Goal: Information Seeking & Learning: Learn about a topic

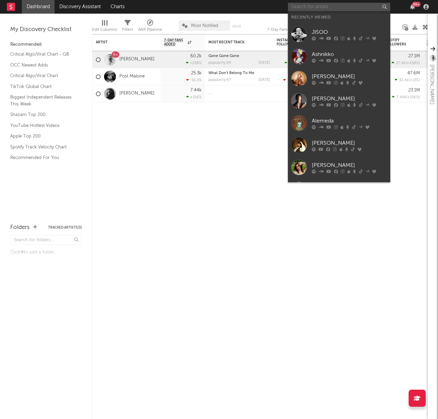
click at [330, 8] on input "text" at bounding box center [339, 7] width 102 height 9
type input "m"
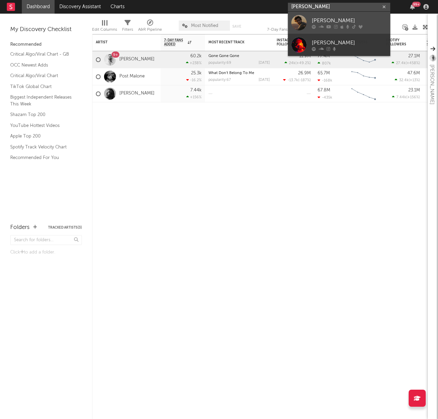
type input "noah rinker"
click at [331, 13] on link "[PERSON_NAME]" at bounding box center [339, 23] width 102 height 22
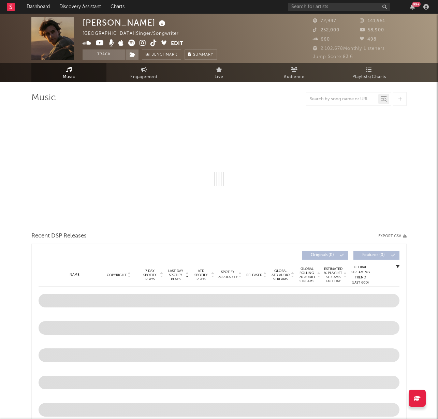
select select "6m"
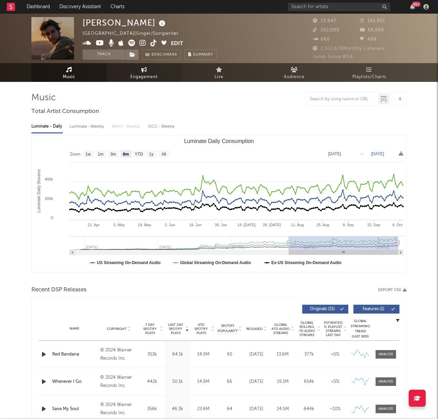
click at [152, 76] on span "Engagement" at bounding box center [143, 77] width 27 height 8
select select "1w"
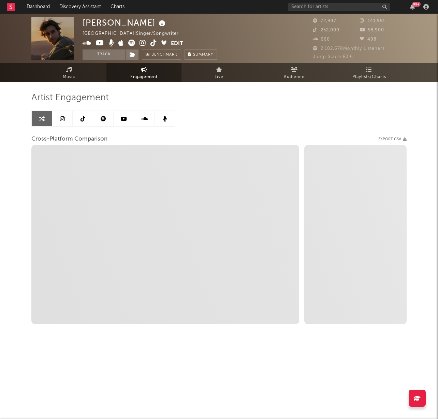
click at [62, 118] on icon at bounding box center [62, 118] width 5 height 5
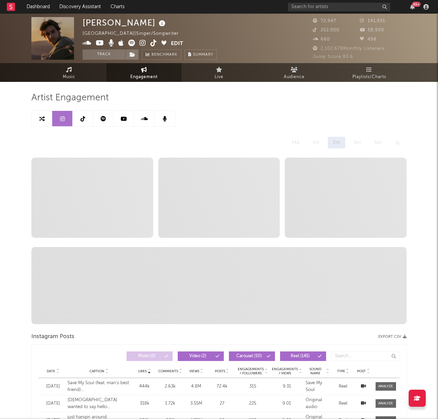
select select "6m"
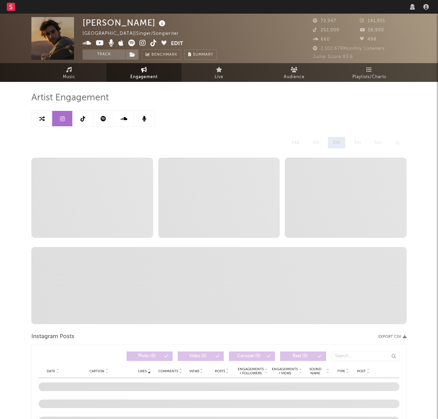
select select "6m"
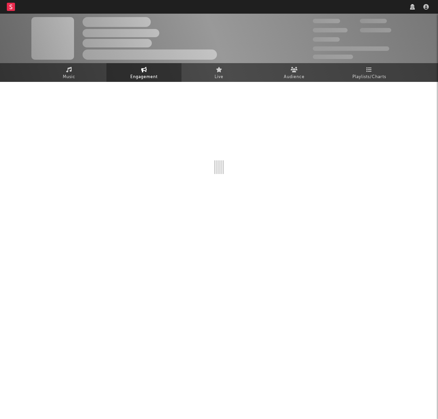
select select "6m"
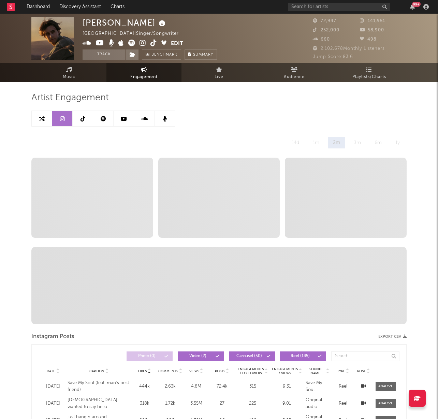
click at [83, 119] on icon at bounding box center [83, 118] width 5 height 5
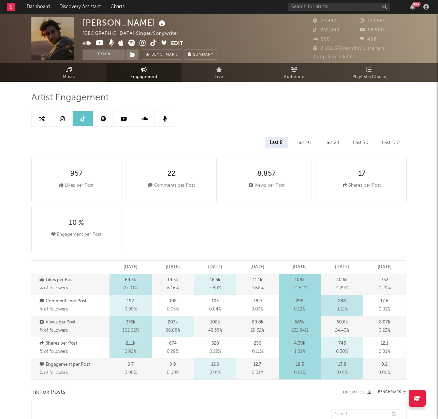
select select "6m"
click at [61, 120] on icon at bounding box center [62, 118] width 5 height 5
select select "6m"
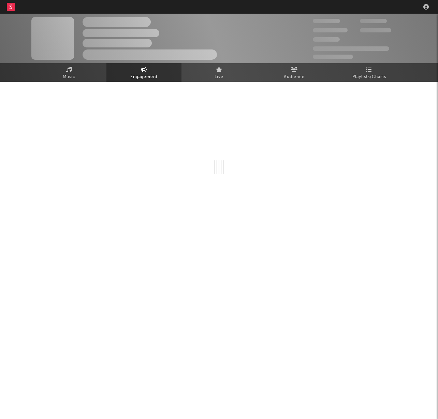
select select "6m"
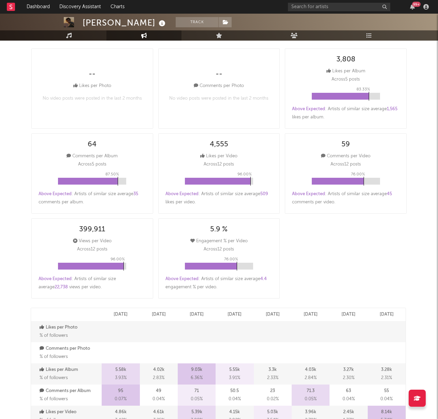
scroll to position [109, 0]
click at [232, 203] on div "Above Expected : Artists of similar size average 509 likes per video ." at bounding box center [219, 198] width 107 height 16
click at [238, 206] on div "Above Expected : Artists of similar size average 509 likes per video ." at bounding box center [219, 198] width 107 height 16
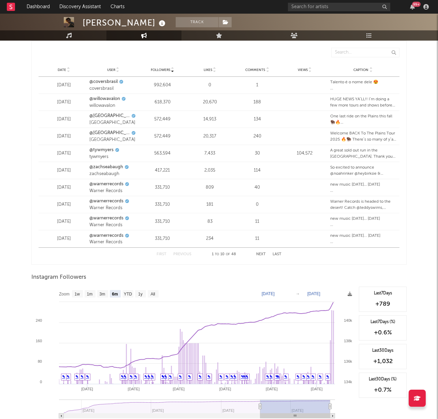
scroll to position [877, 0]
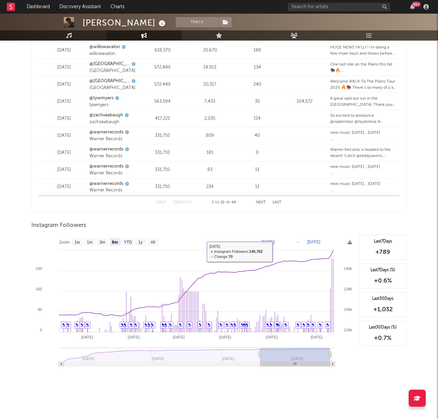
click at [272, 243] on text "[DATE]" at bounding box center [268, 242] width 13 height 5
click at [288, 242] on input "[DATE]" at bounding box center [273, 242] width 32 height 7
type input "[DATE]"
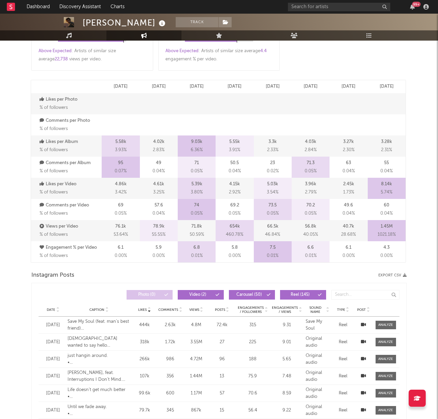
scroll to position [0, 0]
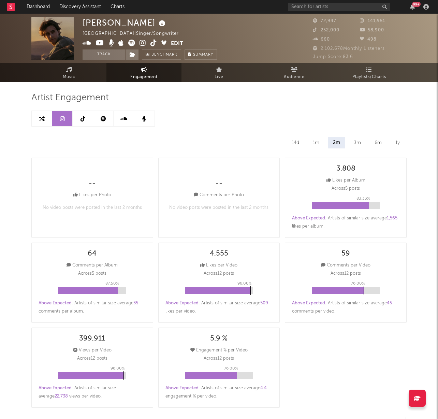
click at [82, 118] on icon at bounding box center [83, 118] width 5 height 5
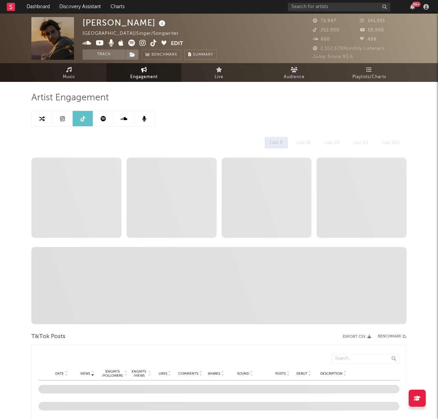
select select "6m"
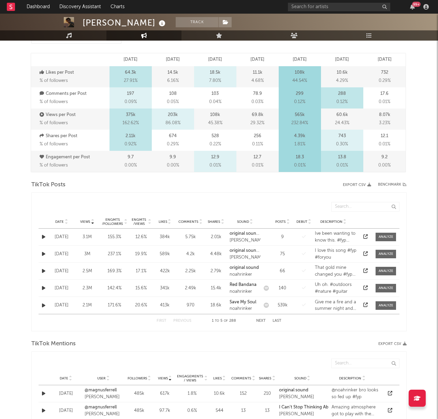
scroll to position [209, 0]
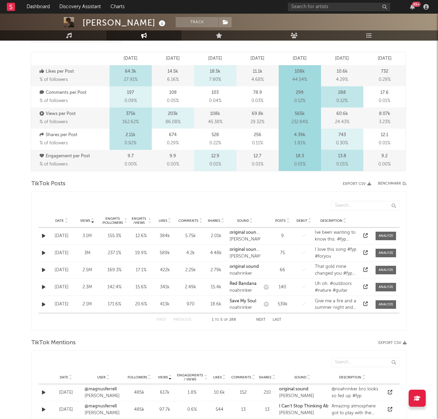
click at [62, 220] on span "Date" at bounding box center [59, 221] width 9 height 4
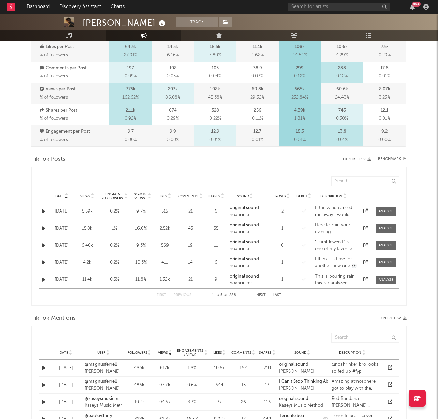
scroll to position [234, 0]
click at [260, 293] on button "Next" at bounding box center [261, 295] width 10 height 4
click at [184, 293] on button "Previous" at bounding box center [182, 295] width 18 height 4
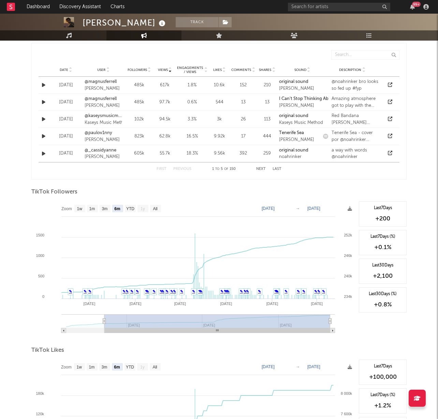
scroll to position [520, 0]
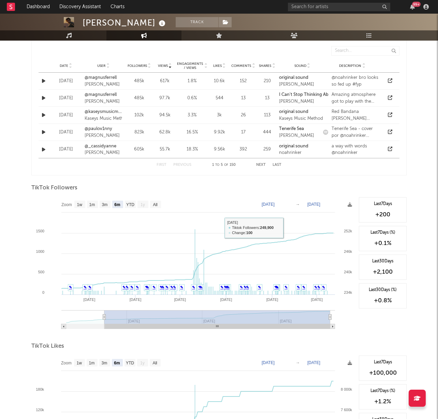
click at [272, 203] on text "[DATE]" at bounding box center [268, 204] width 13 height 5
click at [288, 204] on input "[DATE]" at bounding box center [273, 204] width 32 height 7
type input "[DATE]"
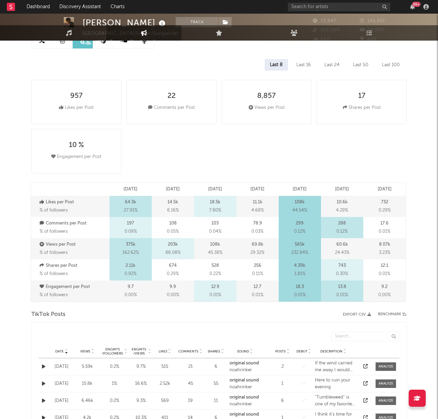
scroll to position [0, 0]
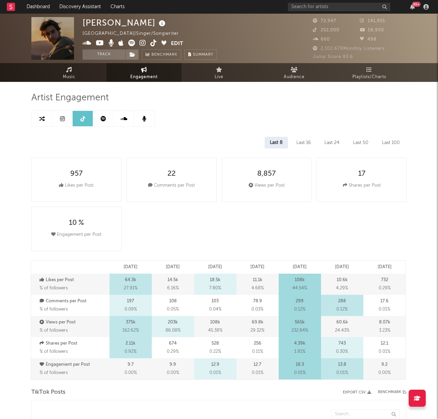
click at [38, 119] on link at bounding box center [42, 118] width 20 height 15
click at [39, 119] on link at bounding box center [42, 118] width 20 height 15
select select "1m"
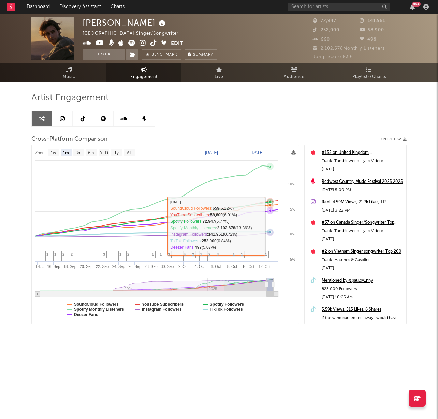
click at [267, 226] on rect at bounding box center [165, 234] width 267 height 178
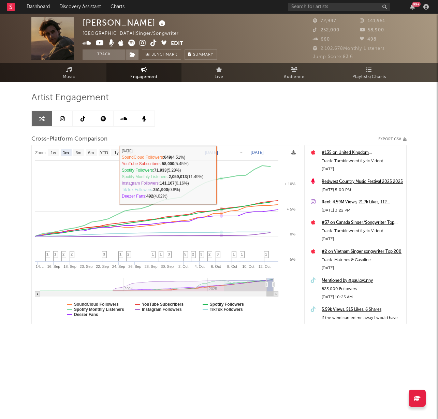
click at [233, 150] on rect at bounding box center [165, 234] width 267 height 178
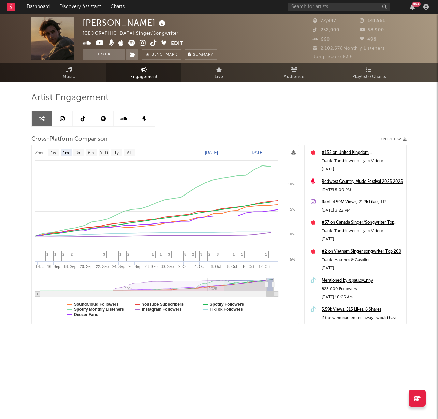
click at [218, 151] on text "[DATE]" at bounding box center [211, 152] width 13 height 5
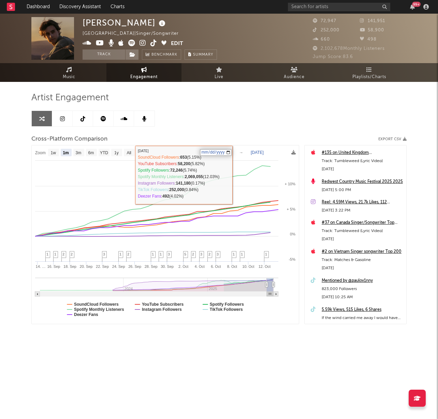
click at [232, 153] on input "[DATE]" at bounding box center [216, 152] width 32 height 7
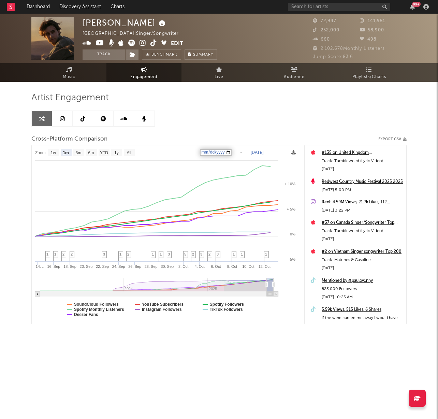
type input "[DATE]"
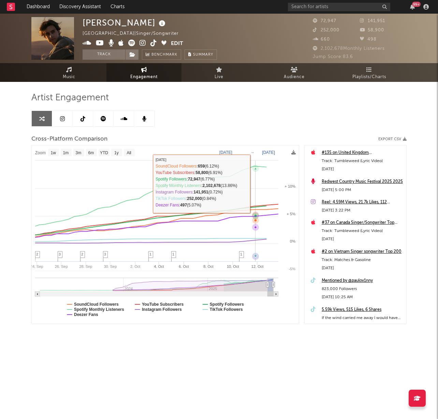
select select "1w"
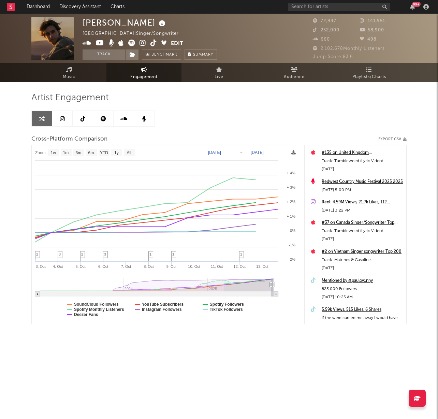
click at [219, 150] on text "[DATE]" at bounding box center [214, 152] width 13 height 5
click at [220, 150] on input "[DATE]" at bounding box center [218, 152] width 32 height 7
click at [233, 153] on input "[DATE]" at bounding box center [218, 152] width 32 height 7
type input "[DATE]"
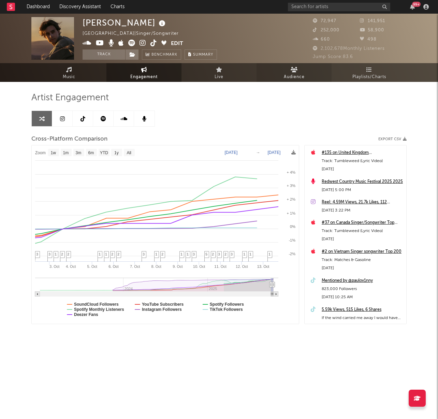
select select "1w"
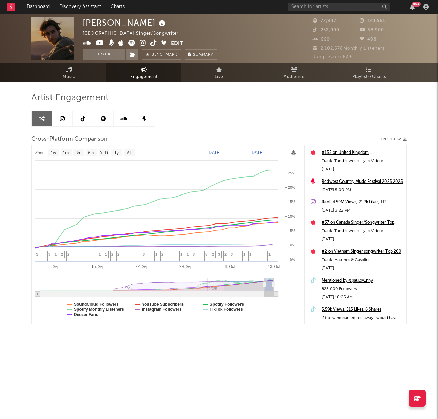
click at [65, 121] on link at bounding box center [62, 118] width 20 height 15
select select "6m"
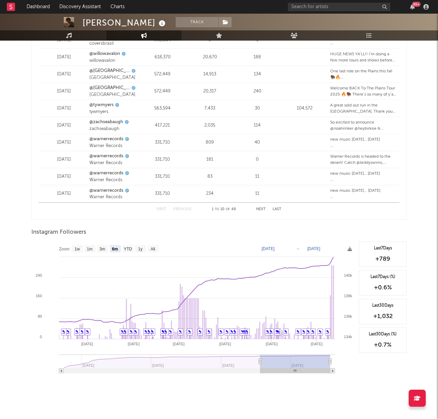
scroll to position [877, 0]
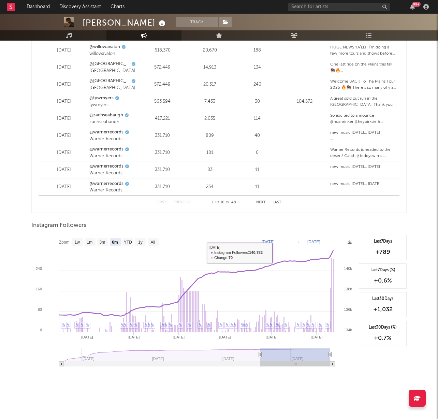
click at [275, 241] on text "[DATE]" at bounding box center [268, 242] width 13 height 5
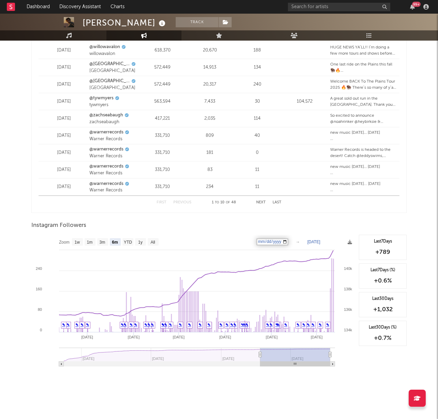
click at [288, 242] on input "[DATE]" at bounding box center [273, 242] width 32 height 7
click at [215, 232] on div at bounding box center [218, 232] width 375 height 3
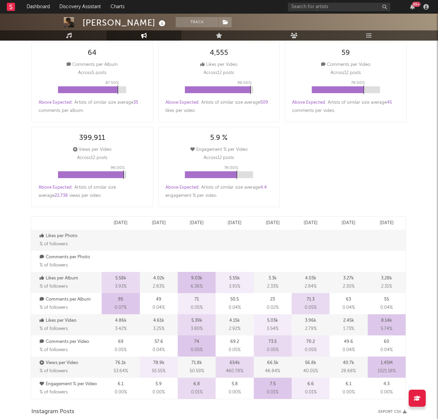
scroll to position [0, 0]
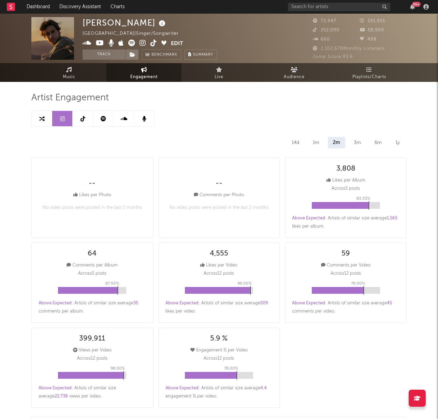
click at [86, 121] on link at bounding box center [83, 118] width 20 height 15
select select "6m"
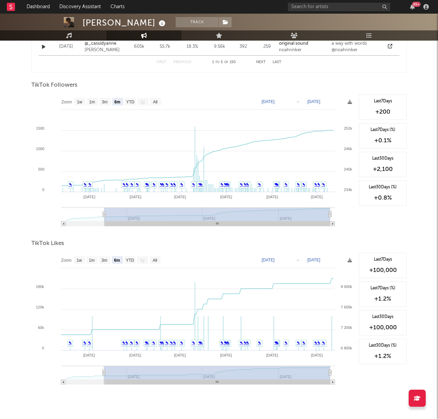
scroll to position [641, 0]
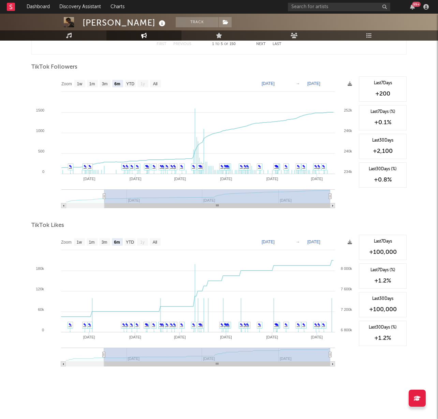
click at [275, 244] on text "[DATE]" at bounding box center [268, 242] width 13 height 5
click at [288, 241] on input "[DATE]" at bounding box center [273, 242] width 32 height 7
type input "[DATE]"
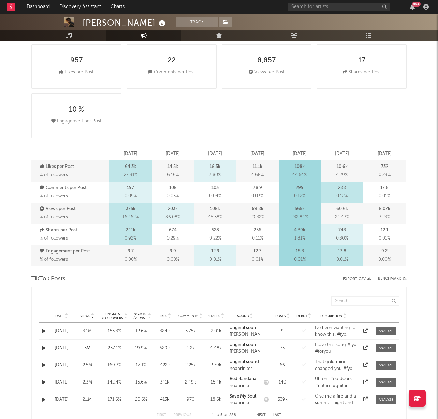
scroll to position [115, 0]
